Goal: Task Accomplishment & Management: Use online tool/utility

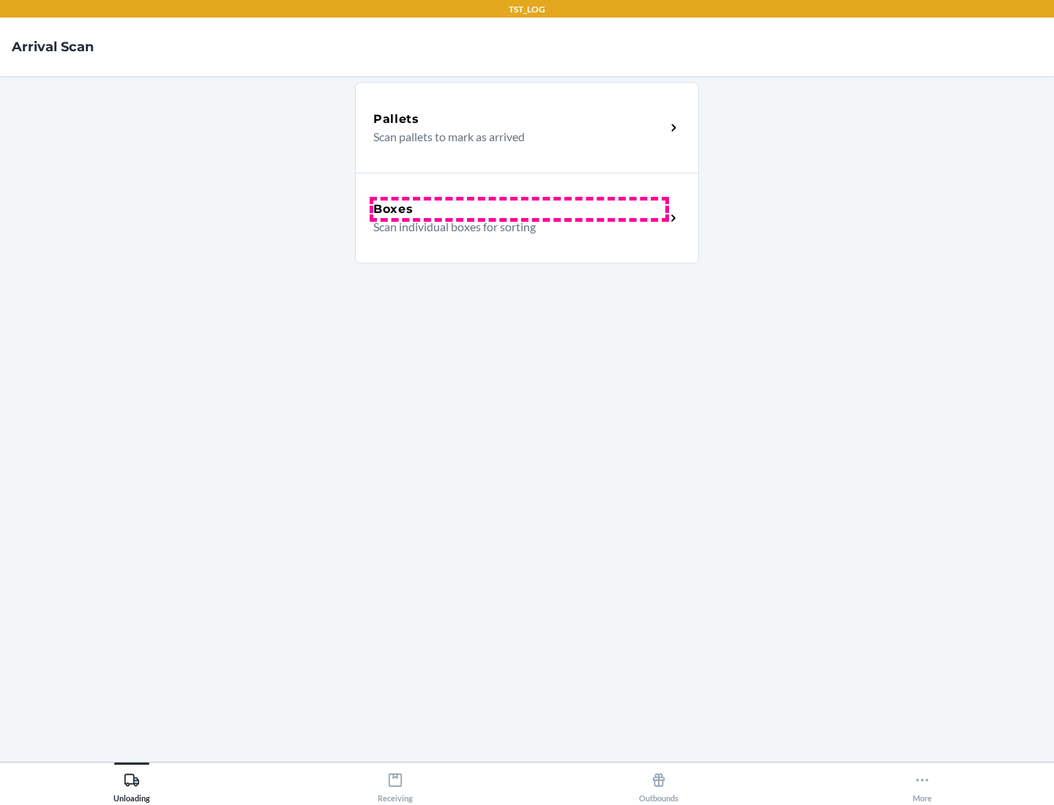
click at [519, 209] on div "Boxes" at bounding box center [519, 210] width 292 height 18
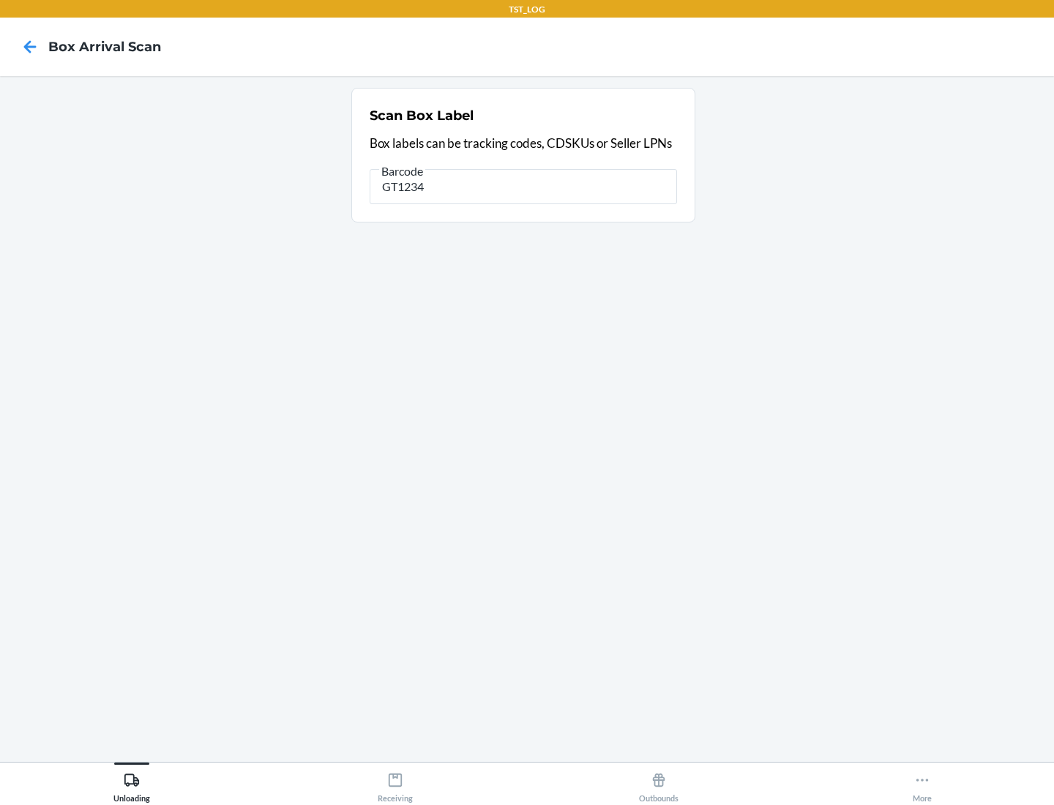
type input "GT1234"
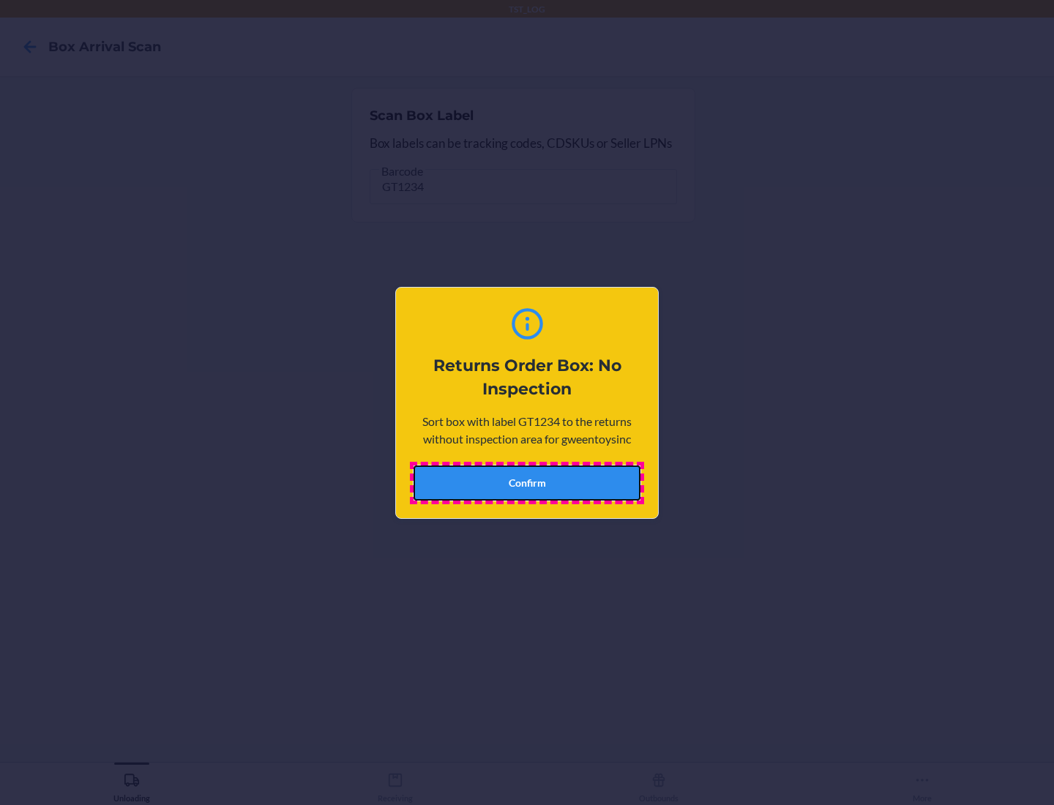
click at [527, 482] on button "Confirm" at bounding box center [527, 483] width 227 height 35
